Goal: Task Accomplishment & Management: Manage account settings

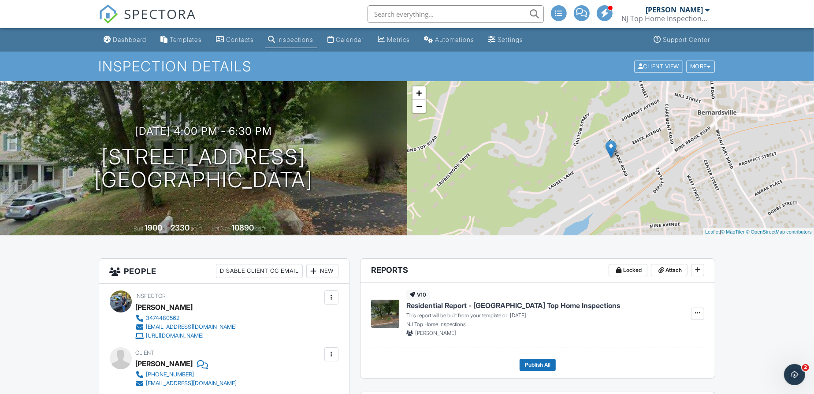
click at [122, 41] on div "Dashboard" at bounding box center [129, 39] width 33 height 7
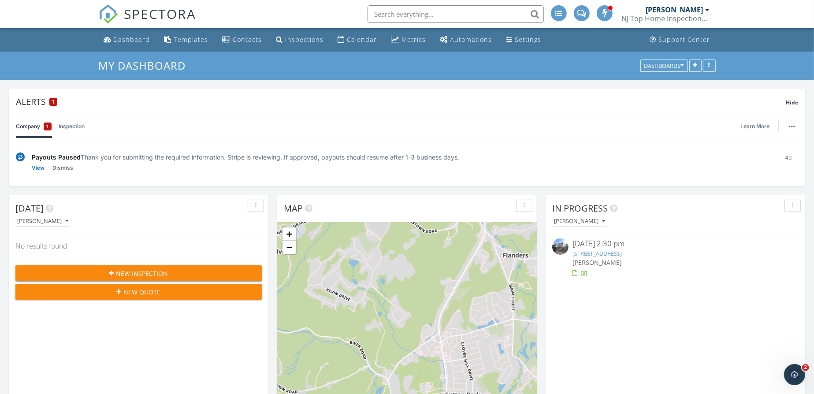
drag, startPoint x: 134, startPoint y: 113, endPoint x: 108, endPoint y: 75, distance: 45.7
click at [135, 111] on div "Alerts 1 Hide" at bounding box center [407, 102] width 796 height 26
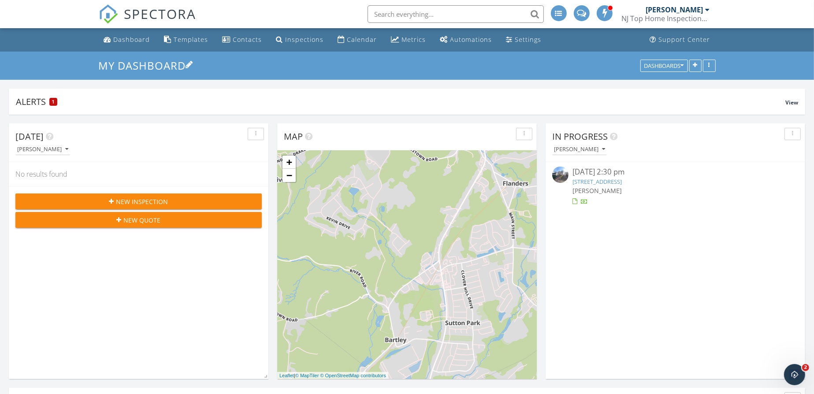
click at [116, 63] on link "My Dashboard" at bounding box center [146, 65] width 95 height 15
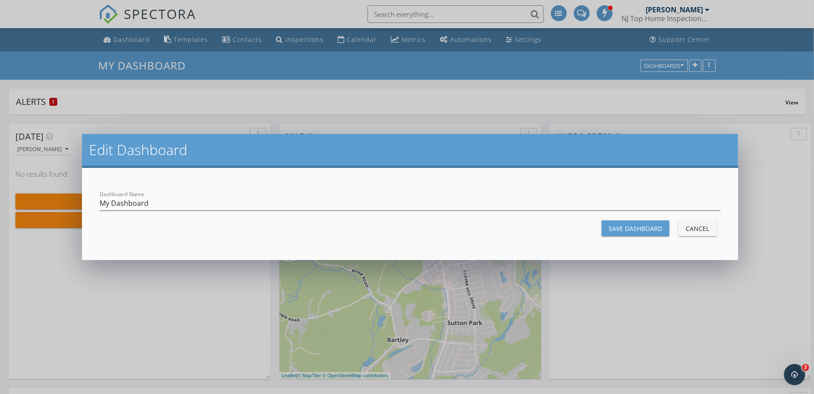
scroll to position [815, 833]
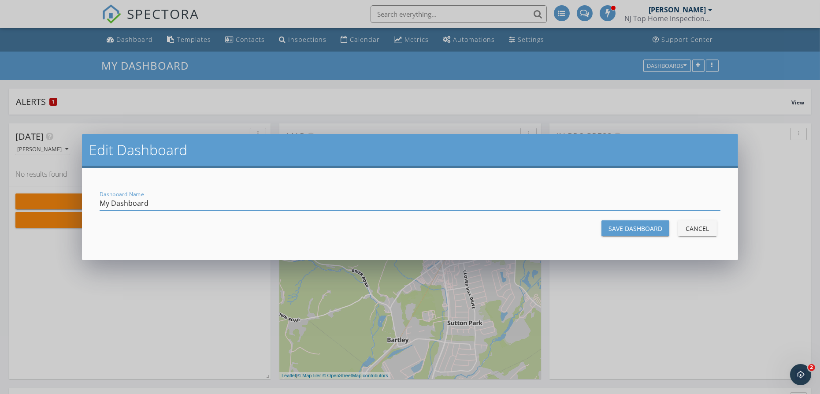
click at [694, 229] on div "Cancel" at bounding box center [697, 228] width 25 height 9
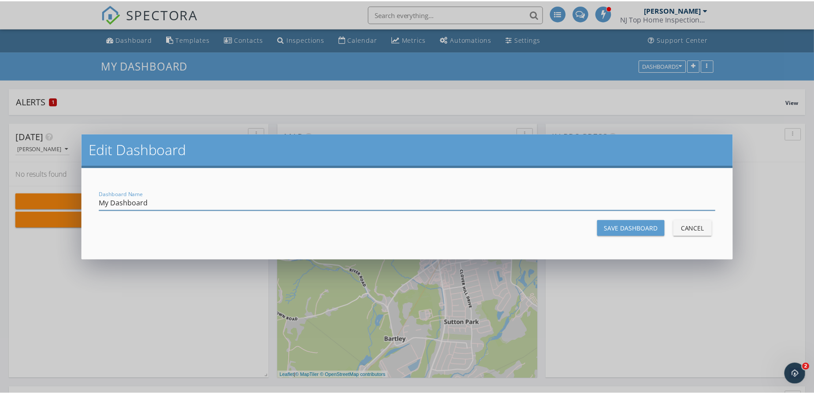
scroll to position [4, 4]
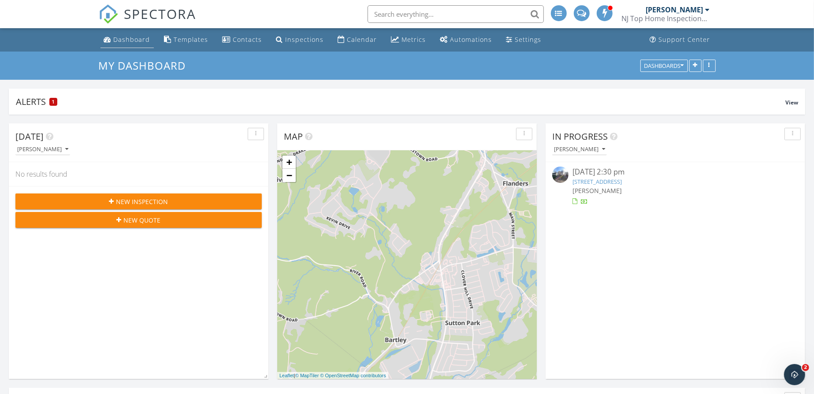
click at [119, 39] on div "Dashboard" at bounding box center [132, 39] width 37 height 8
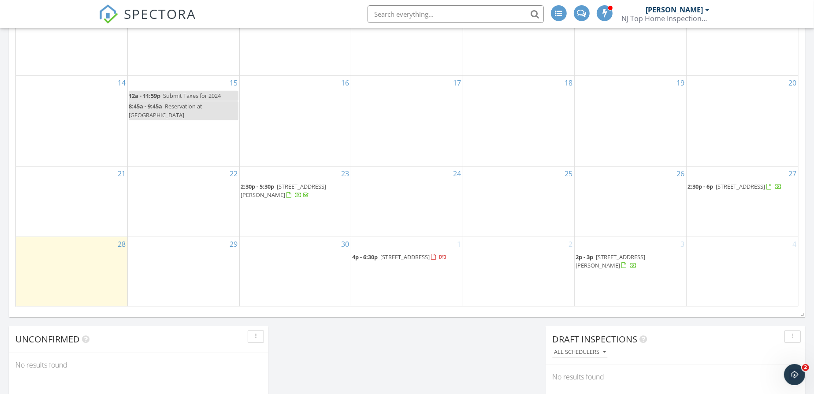
scroll to position [574, 0]
click at [725, 190] on span "[STREET_ADDRESS]" at bounding box center [740, 186] width 49 height 8
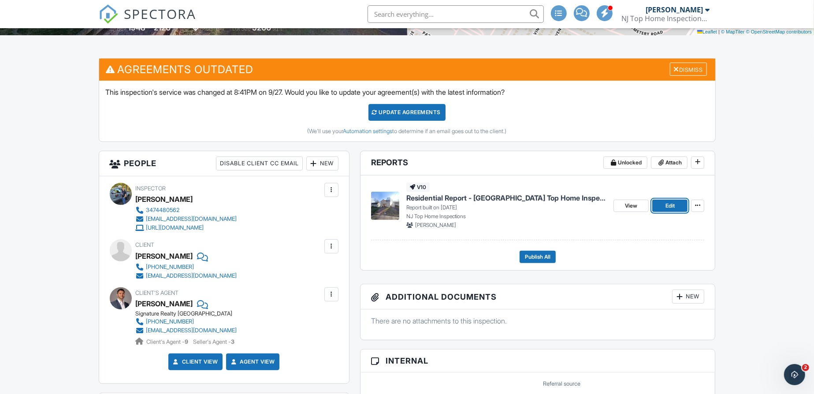
click at [667, 204] on span "Edit" at bounding box center [669, 205] width 9 height 9
